Goal: Check status

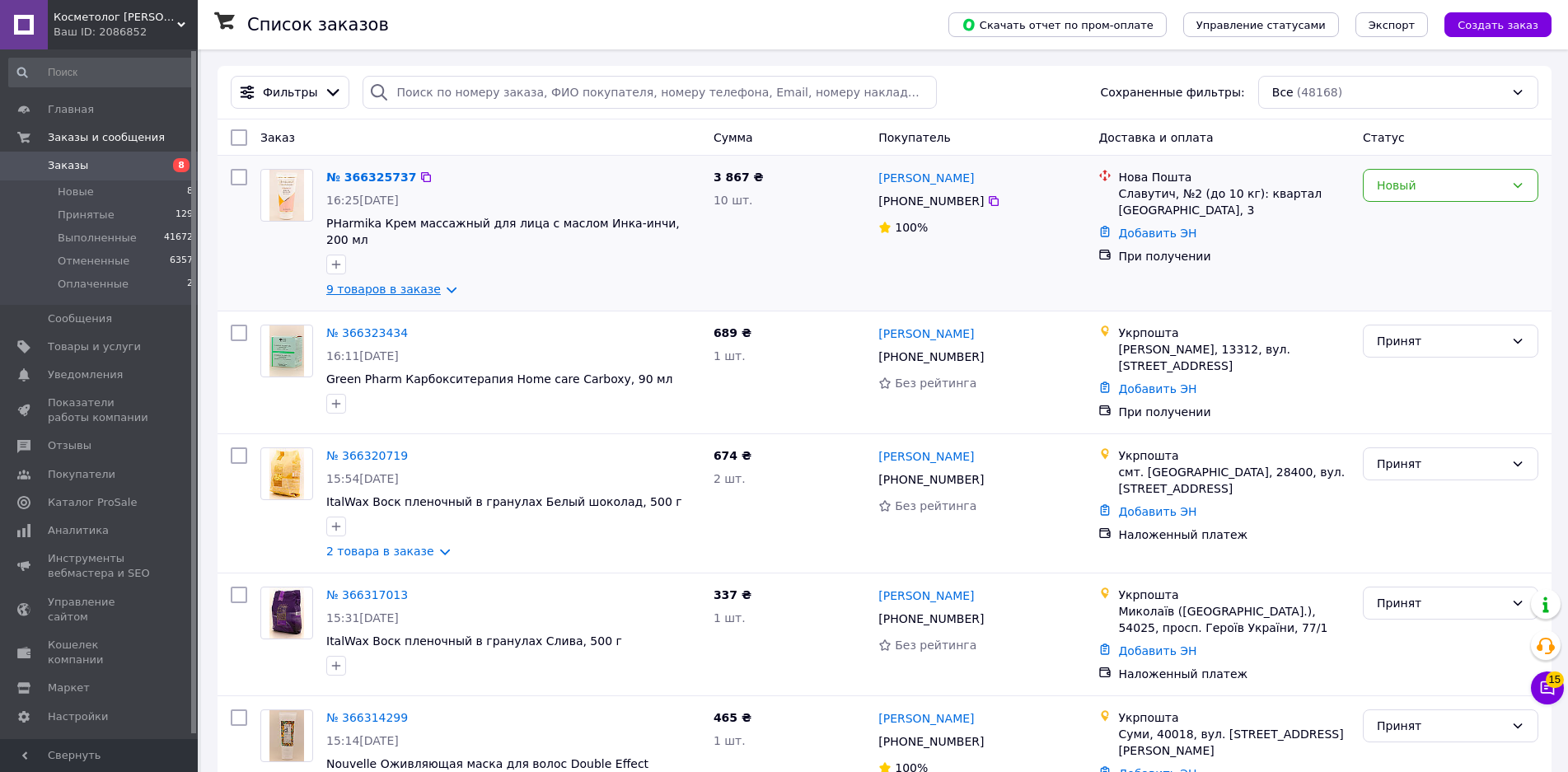
click at [416, 283] on link "9 товаров в заказе" at bounding box center [384, 289] width 114 height 13
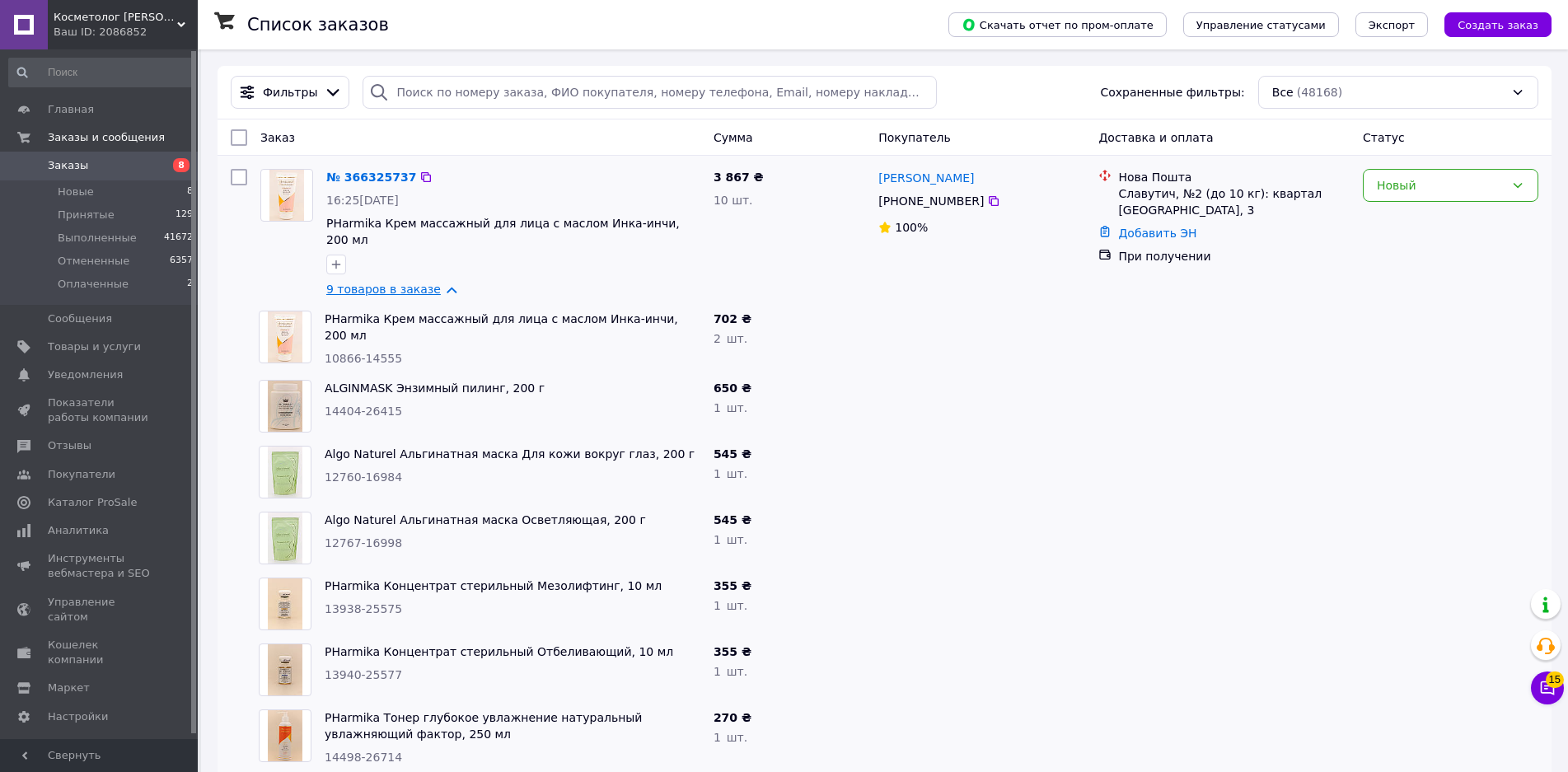
click at [422, 283] on link "9 товаров в заказе" at bounding box center [384, 289] width 114 height 13
